Goal: Task Accomplishment & Management: Manage account settings

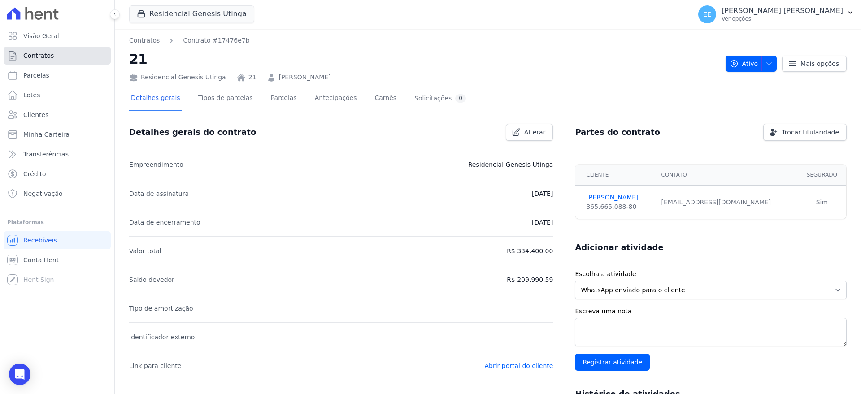
click at [45, 55] on span "Contratos" at bounding box center [38, 55] width 30 height 9
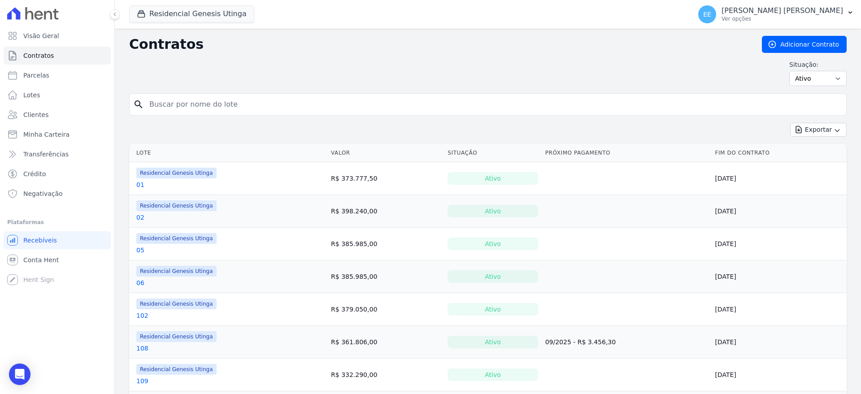
click at [178, 99] on input "search" at bounding box center [493, 105] width 699 height 18
type input "41"
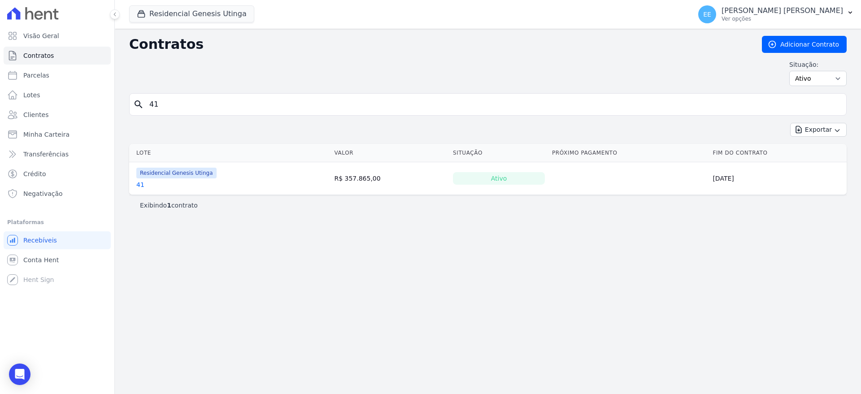
click at [138, 184] on link "41" at bounding box center [140, 184] width 8 height 9
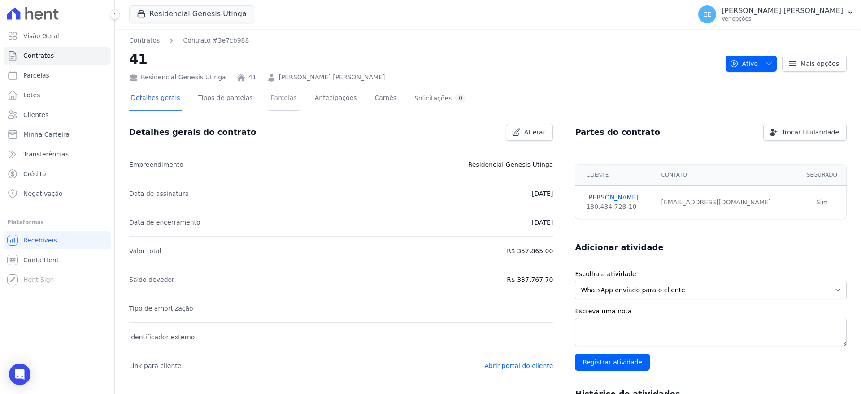
click at [276, 98] on link "Parcelas" at bounding box center [284, 99] width 30 height 24
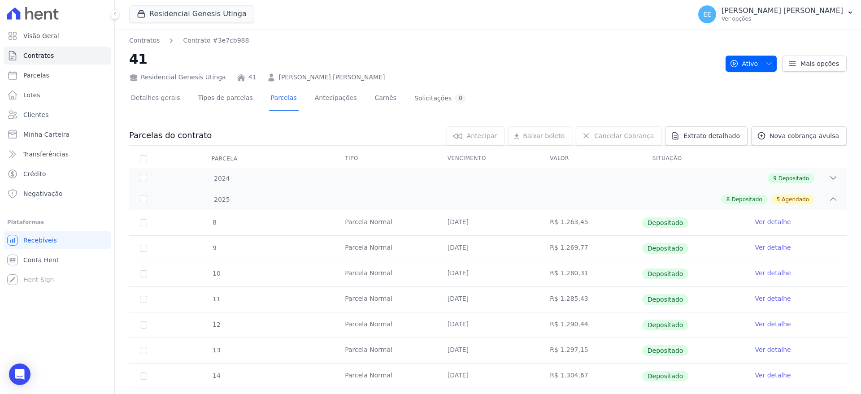
scroll to position [196, 0]
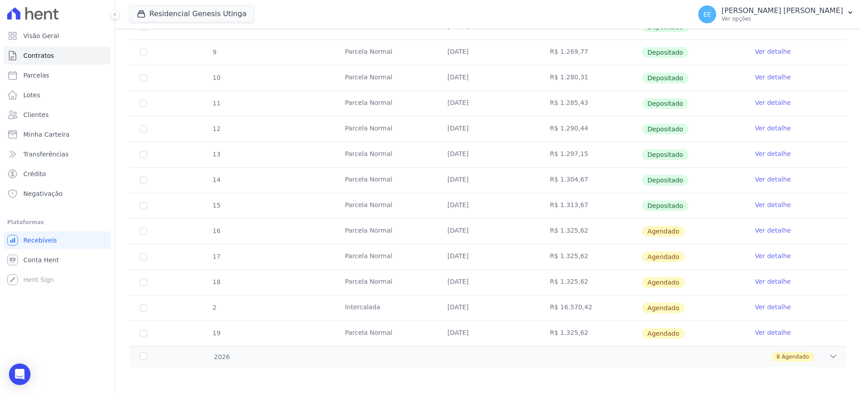
click at [776, 230] on link "Ver detalhe" at bounding box center [773, 230] width 36 height 9
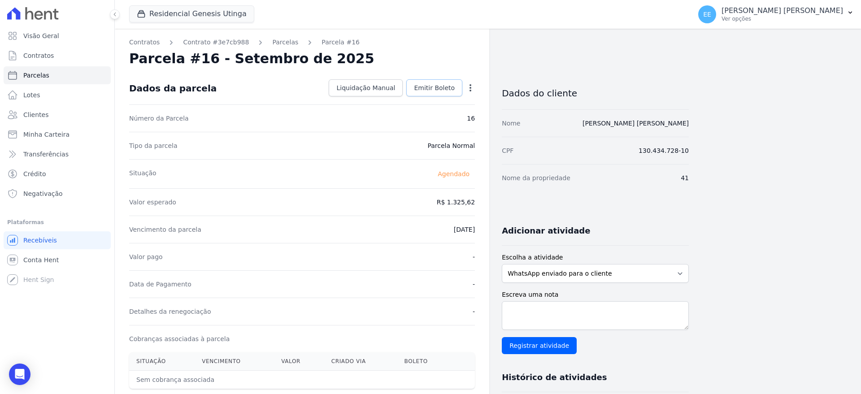
click at [436, 84] on span "Emitir Boleto" at bounding box center [434, 87] width 41 height 9
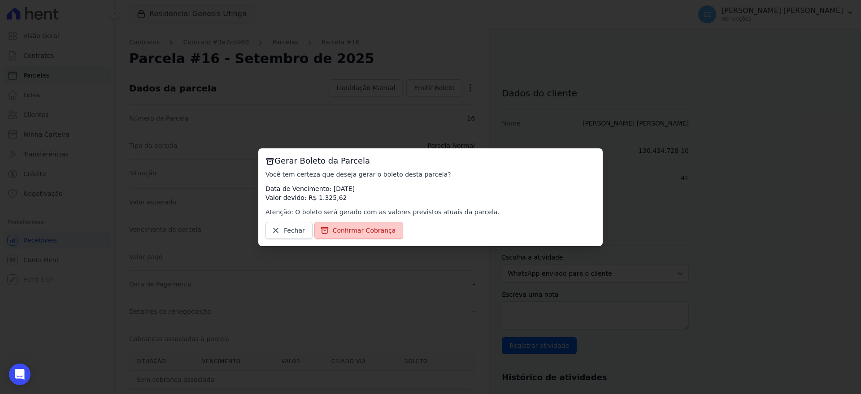
click at [345, 228] on span "Confirmar Cobrança" at bounding box center [364, 230] width 63 height 9
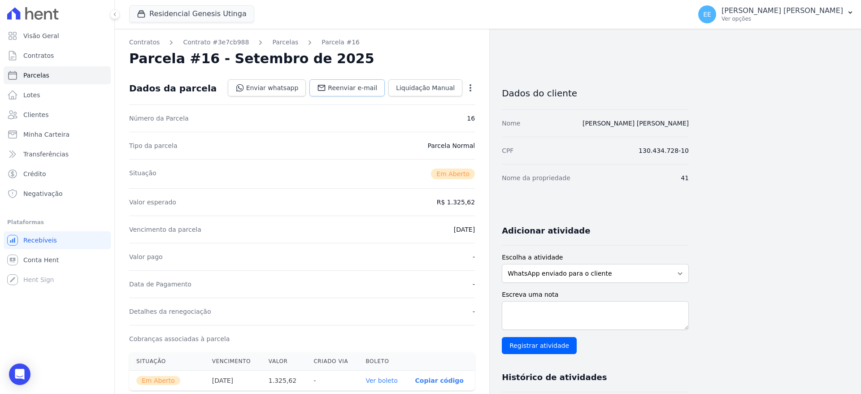
click at [360, 86] on span "Reenviar e-mail" at bounding box center [352, 87] width 49 height 9
click at [33, 34] on span "Visão Geral" at bounding box center [41, 35] width 36 height 9
